Goal: Information Seeking & Learning: Find specific fact

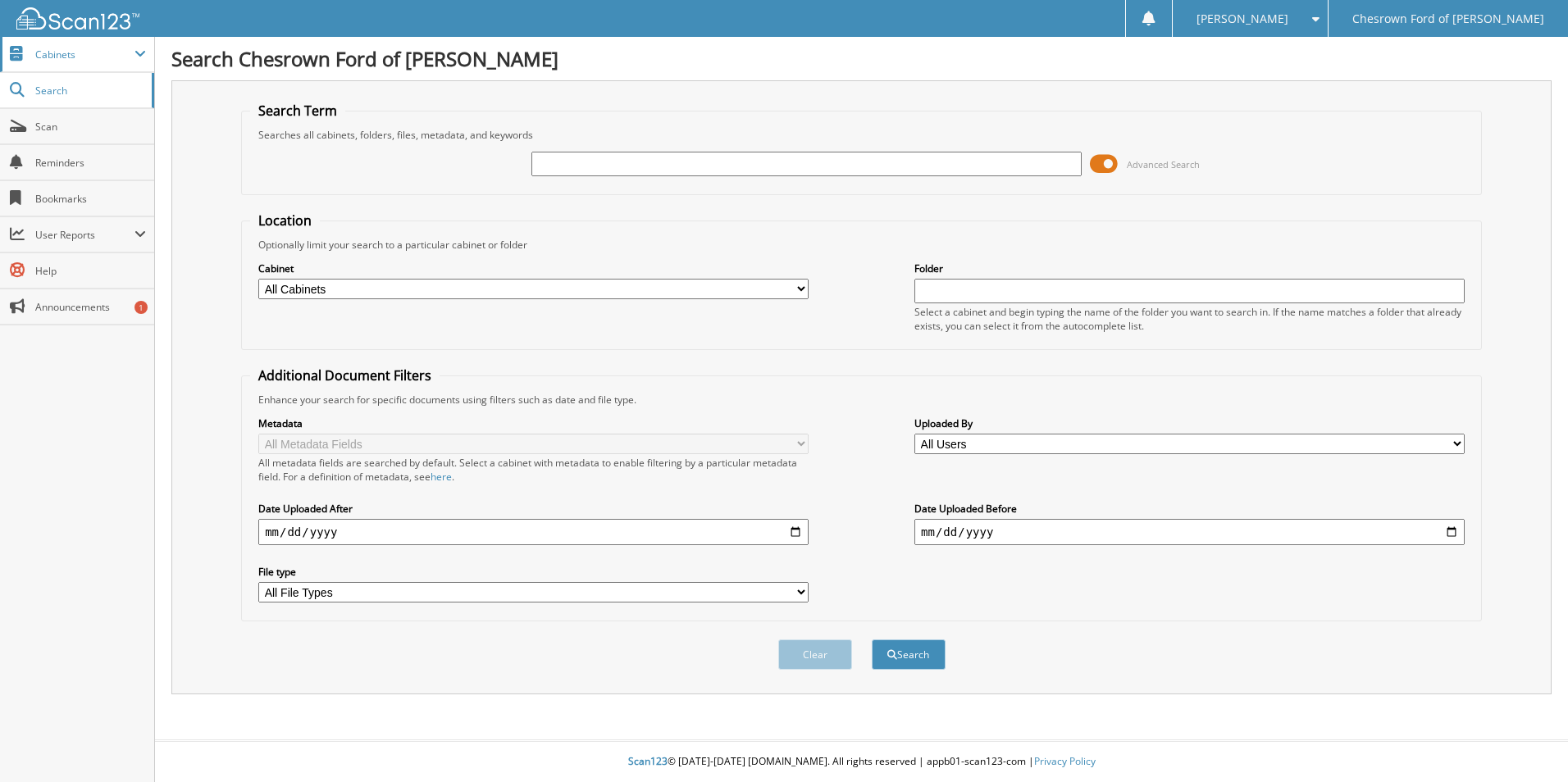
click at [52, 58] on span "Cabinets" at bounding box center [85, 54] width 100 height 14
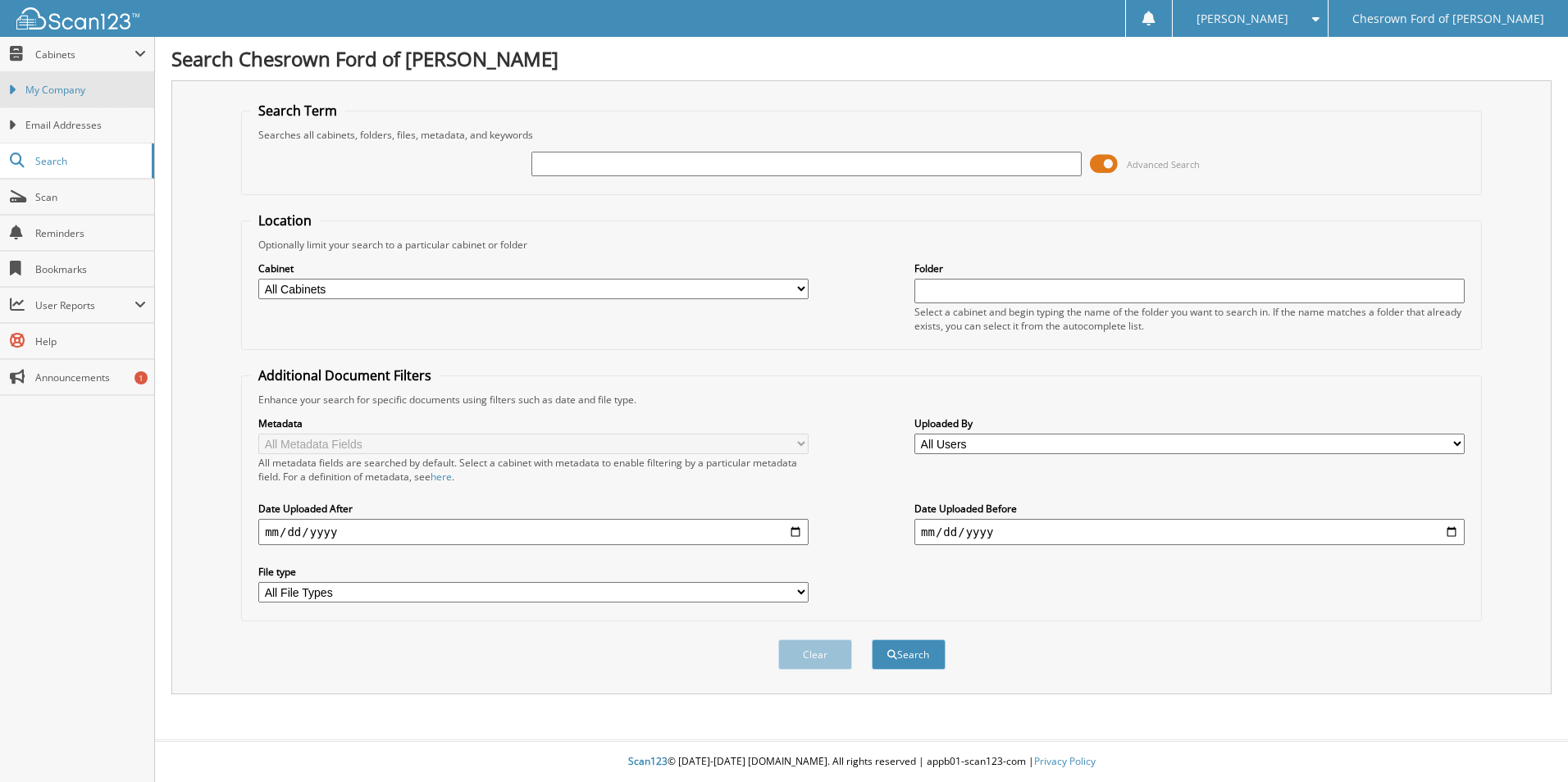
click at [60, 92] on span "My Company" at bounding box center [86, 89] width 120 height 15
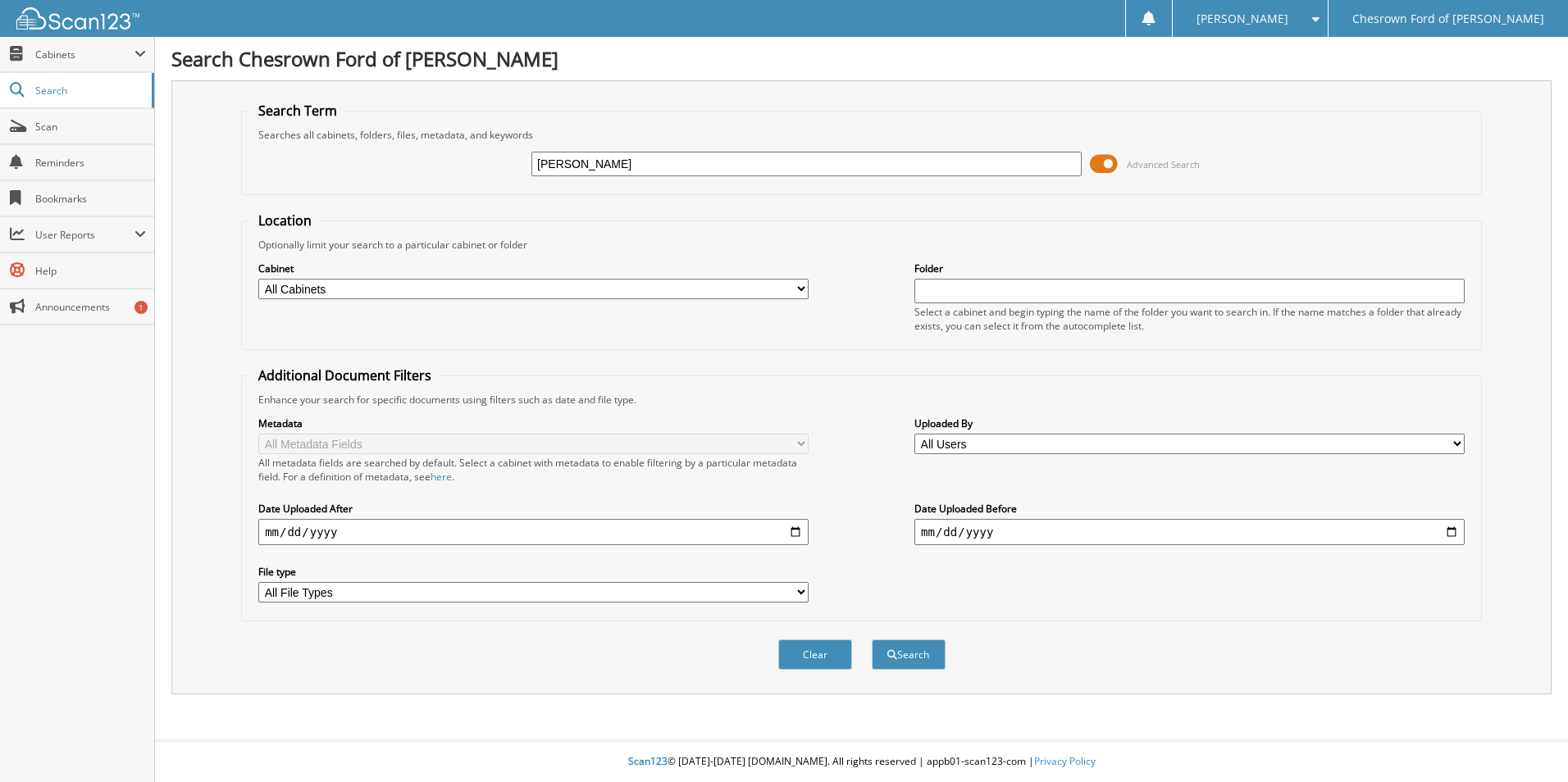
type input "[PERSON_NAME]"
click at [872, 640] on button "Search" at bounding box center [909, 654] width 74 height 30
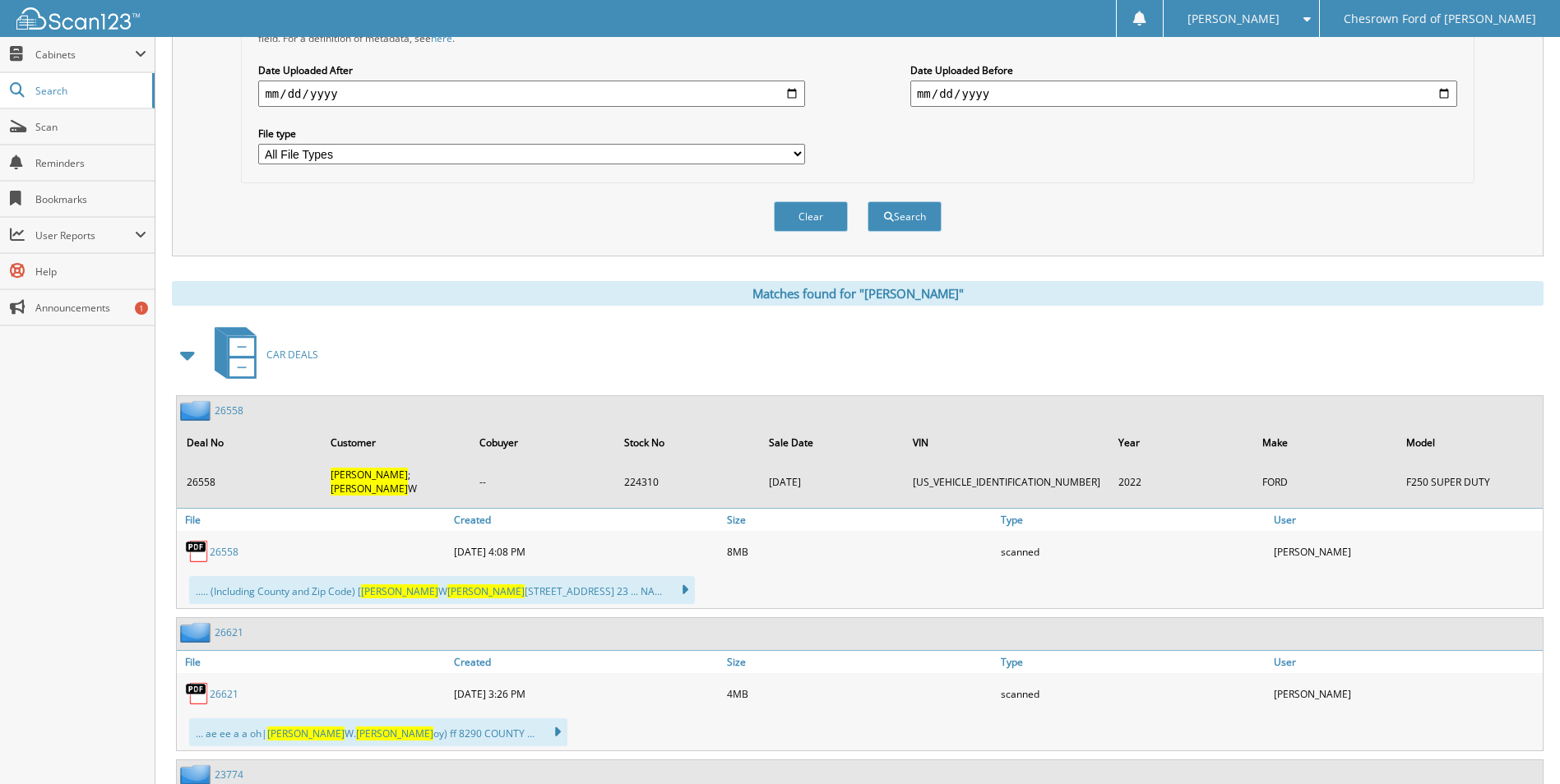
scroll to position [493, 0]
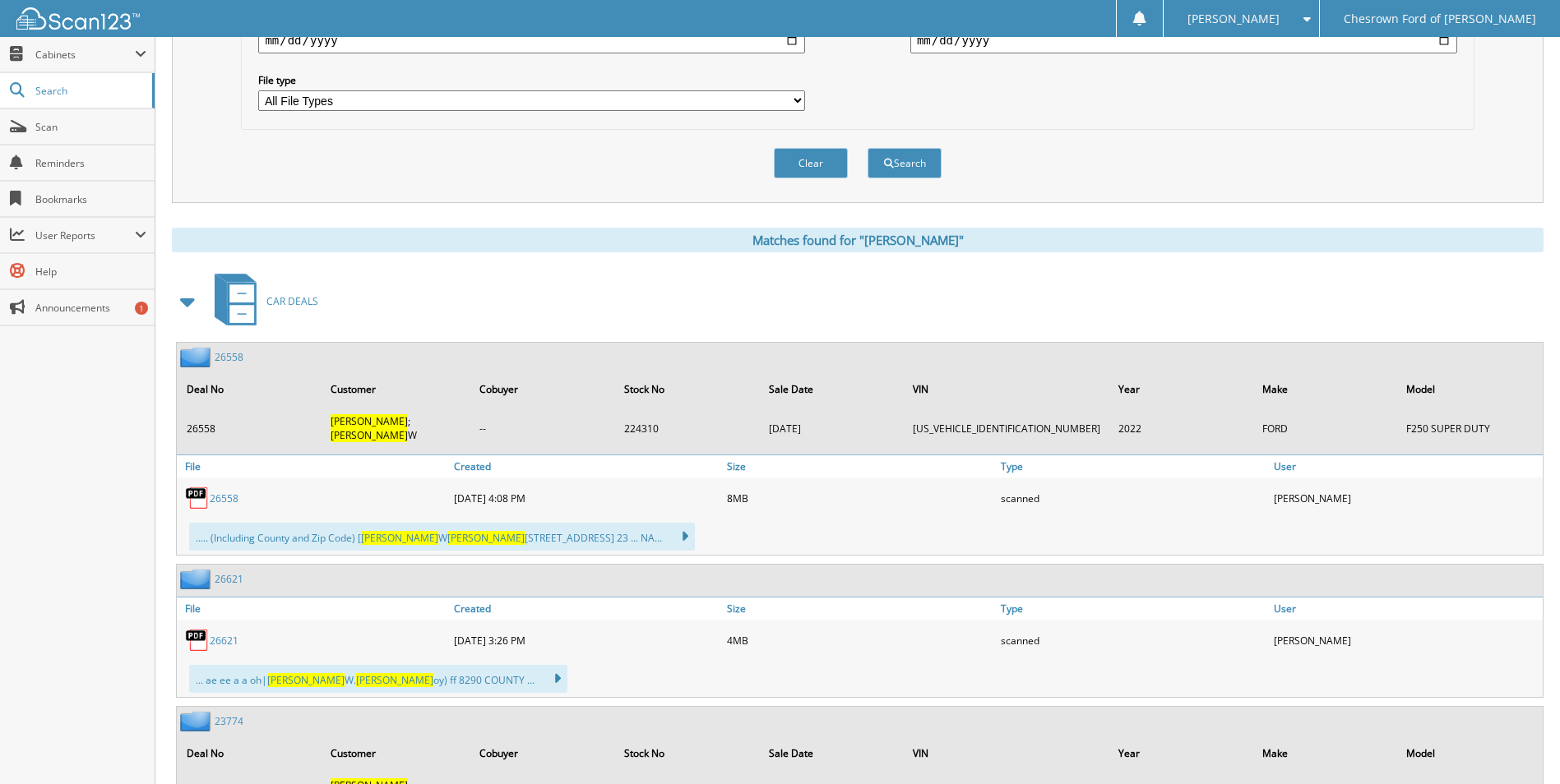
click at [226, 358] on link "26558" at bounding box center [228, 357] width 28 height 14
